Goal: Find specific page/section: Find specific page/section

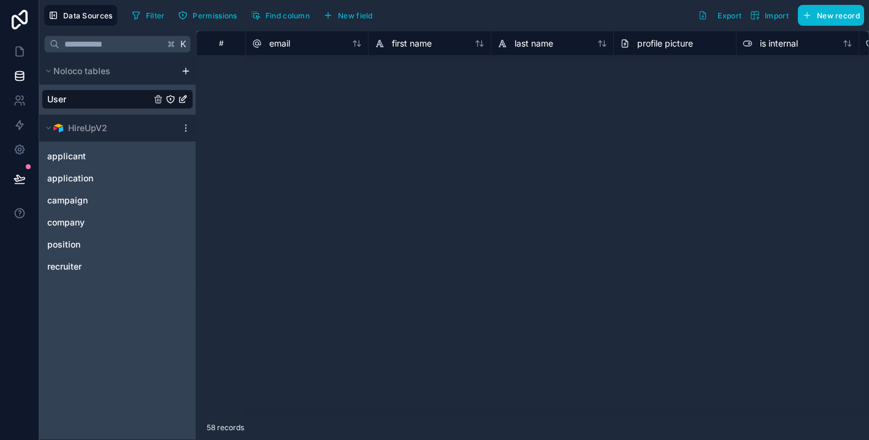
scroll to position [1048, 0]
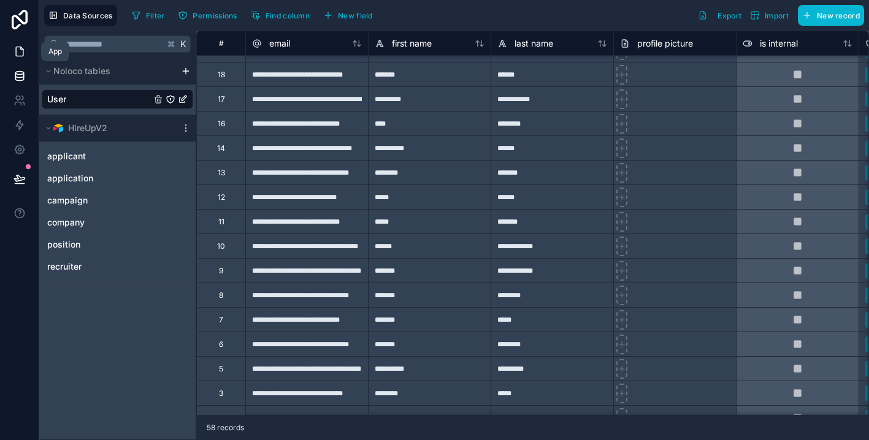
click at [20, 56] on icon at bounding box center [19, 51] width 12 height 12
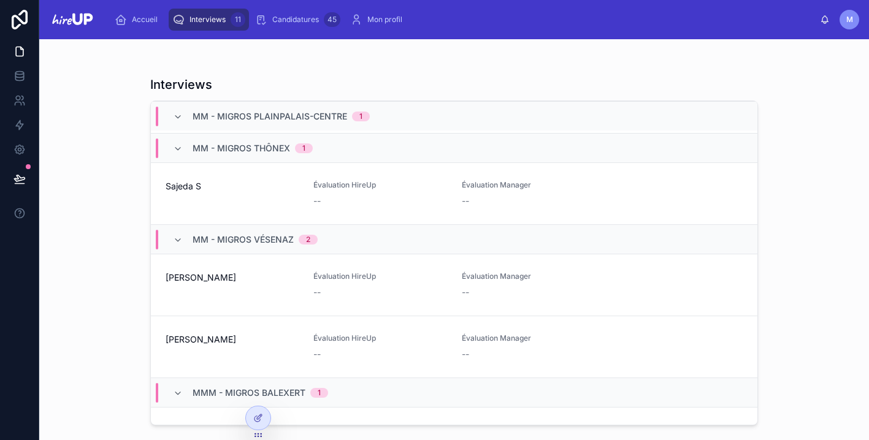
scroll to position [652, 0]
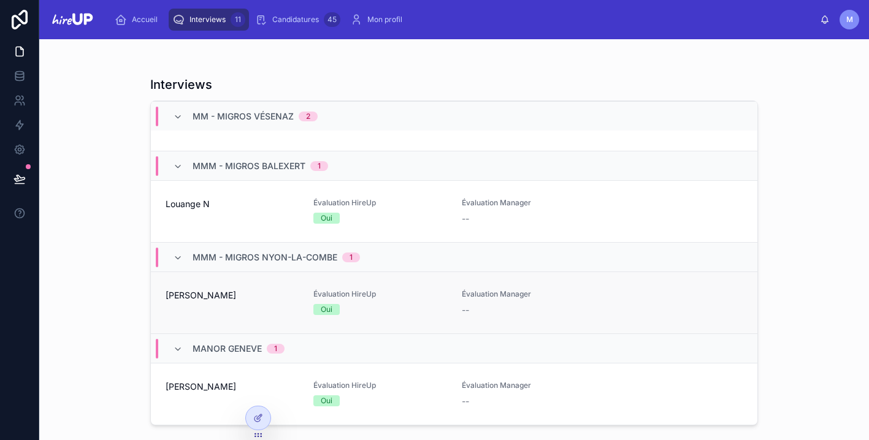
click at [282, 306] on div "[PERSON_NAME]" at bounding box center [232, 303] width 133 height 27
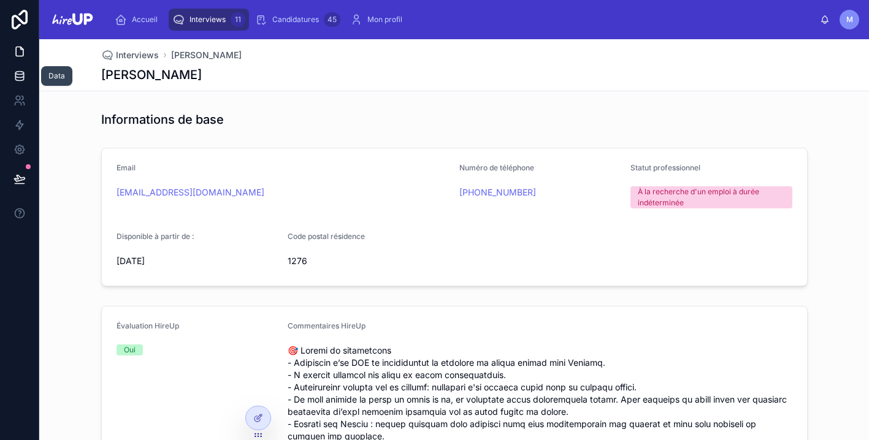
click at [22, 79] on icon at bounding box center [19, 76] width 12 height 12
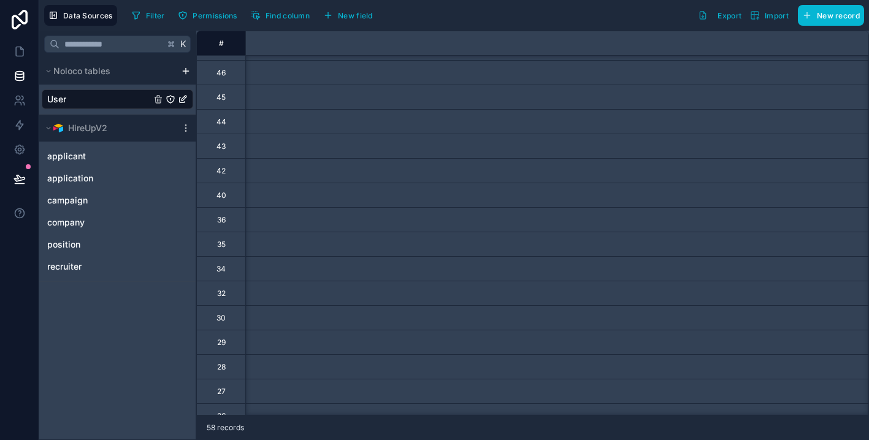
scroll to position [510, 0]
